Goal: Book appointment/travel/reservation

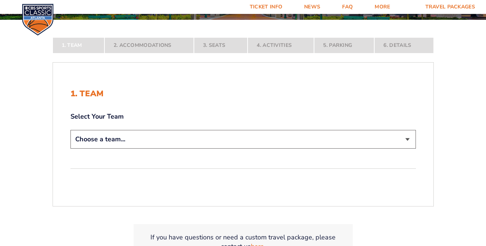
scroll to position [117, 0]
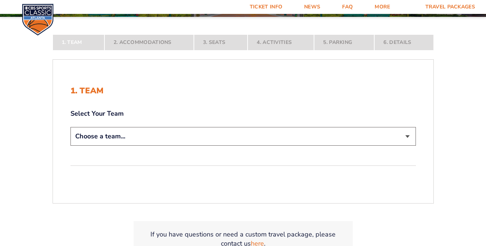
click at [193, 145] on div "Choose a team... [US_STATE] Wildcats [US_STATE] State Buckeyes [US_STATE] Tar H…" at bounding box center [244, 137] width 346 height 21
click at [183, 137] on select "Choose a team... [US_STATE] Wildcats [US_STATE] State Buckeyes [US_STATE] Tar H…" at bounding box center [244, 136] width 346 height 19
select select "12956"
click at [71, 145] on select "Choose a team... [US_STATE] Wildcats [US_STATE] State Buckeyes [US_STATE] Tar H…" at bounding box center [244, 136] width 346 height 19
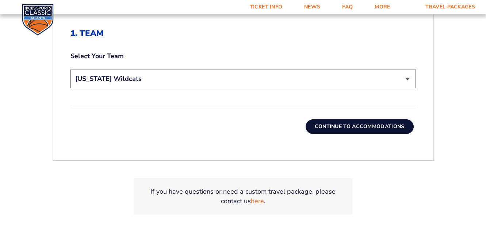
click at [334, 124] on button "Continue To Accommodations" at bounding box center [360, 126] width 108 height 15
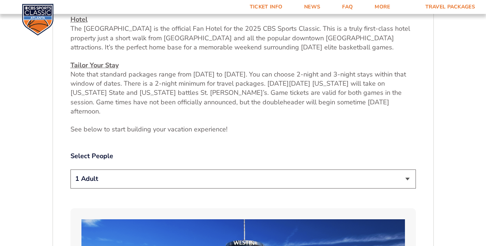
scroll to position [301, 0]
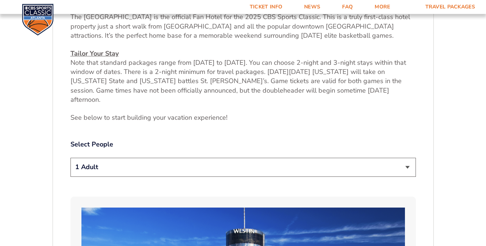
click at [187, 162] on select "1 Adult 2 Adults 3 Adults 4 Adults 2 Adults + 1 Child 2 Adults + 2 Children 2 A…" at bounding box center [244, 166] width 346 height 19
select select "4 Adults"
click at [71, 157] on select "1 Adult 2 Adults 3 Adults 4 Adults 2 Adults + 1 Child 2 Adults + 2 Children 2 A…" at bounding box center [244, 166] width 346 height 19
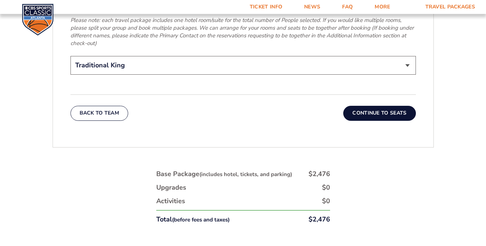
scroll to position [1259, 0]
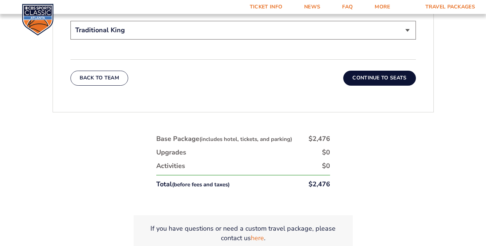
click at [374, 71] on button "Continue To Seats" at bounding box center [379, 78] width 72 height 15
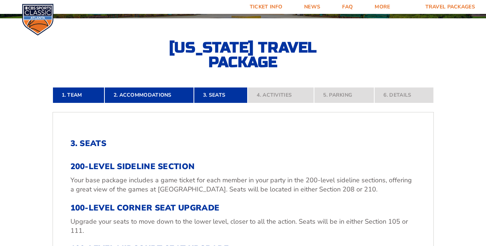
scroll to position [278, 0]
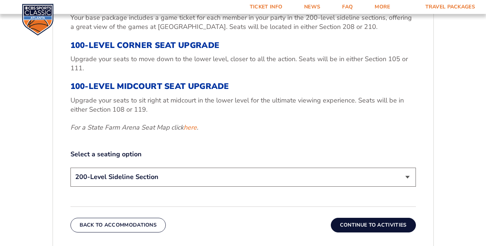
click at [229, 170] on select "200-Level Sideline Section 100-Level Corner Seat Upgrade (+$120 per person) 100…" at bounding box center [244, 176] width 346 height 19
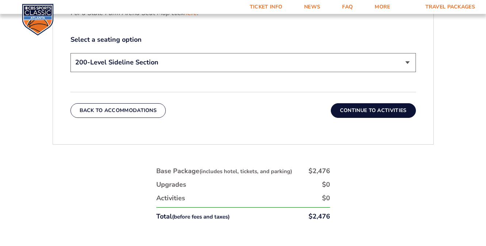
scroll to position [245, 0]
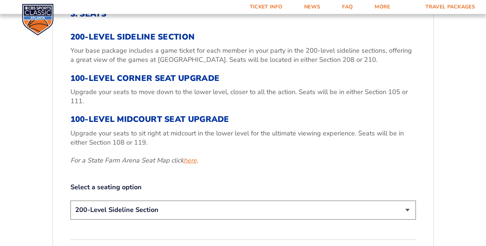
click at [191, 163] on link "here" at bounding box center [190, 160] width 13 height 9
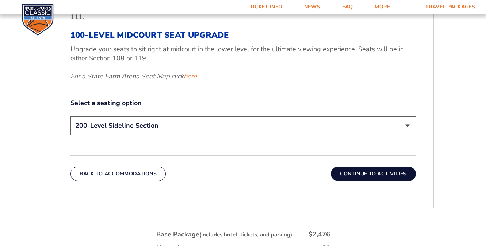
scroll to position [330, 0]
click at [161, 126] on select "200-Level Sideline Section 100-Level Corner Seat Upgrade (+$120 per person) 100…" at bounding box center [244, 125] width 346 height 19
click at [373, 172] on button "Continue To Activities" at bounding box center [373, 173] width 85 height 15
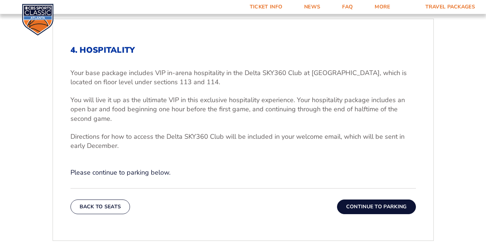
scroll to position [210, 0]
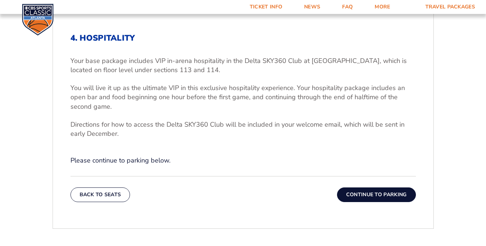
click at [354, 188] on button "Continue To Parking" at bounding box center [376, 194] width 79 height 15
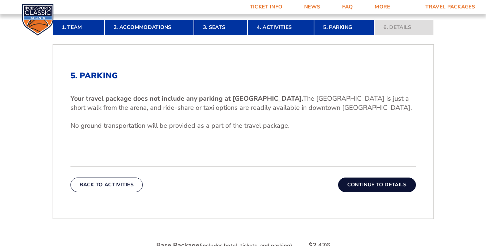
scroll to position [184, 0]
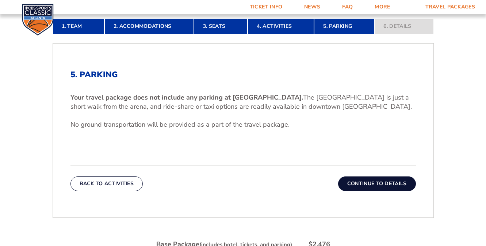
click at [351, 186] on button "Continue To Details" at bounding box center [377, 183] width 78 height 15
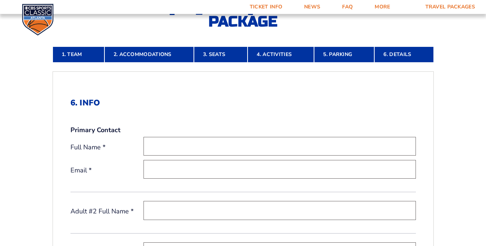
scroll to position [0, 0]
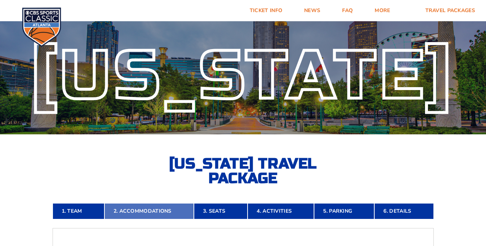
click at [160, 212] on link "2. Accommodations" at bounding box center [149, 211] width 90 height 16
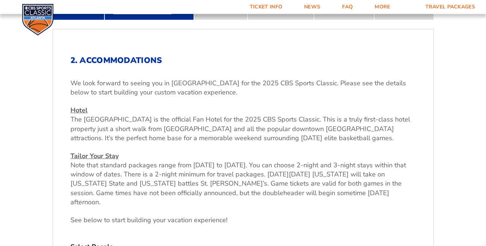
scroll to position [201, 0]
